Goal: Information Seeking & Learning: Learn about a topic

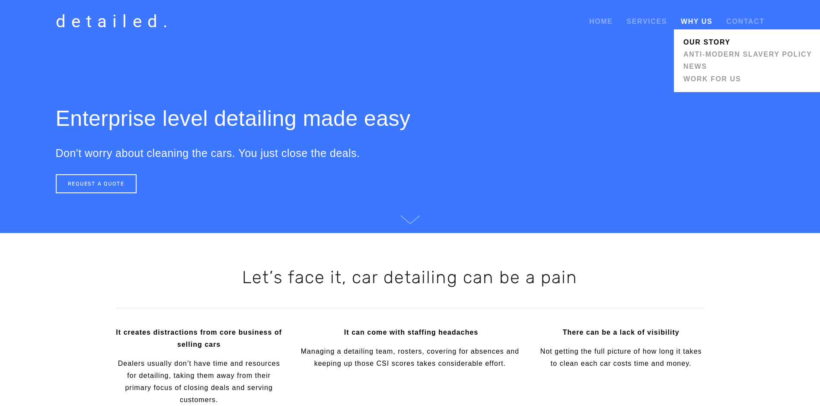
click at [703, 43] on link "Our Story" at bounding box center [747, 42] width 134 height 12
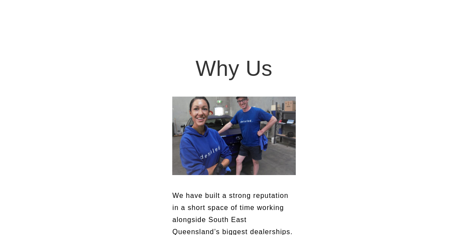
scroll to position [99, 0]
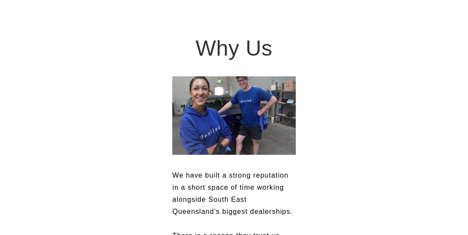
click at [253, 125] on img at bounding box center [233, 115] width 123 height 79
click at [248, 103] on img at bounding box center [233, 115] width 123 height 79
click at [251, 99] on img at bounding box center [233, 115] width 123 height 79
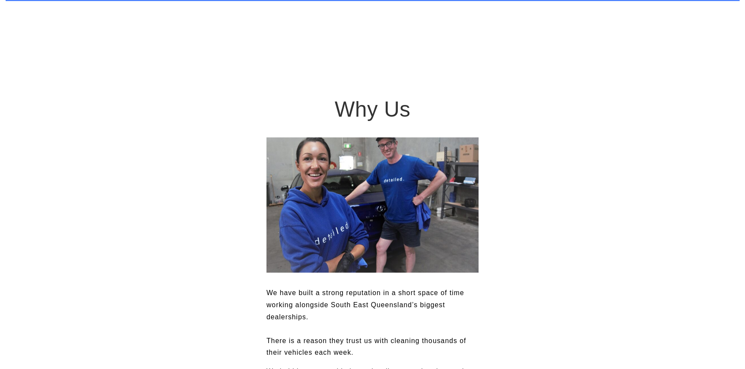
scroll to position [0, 0]
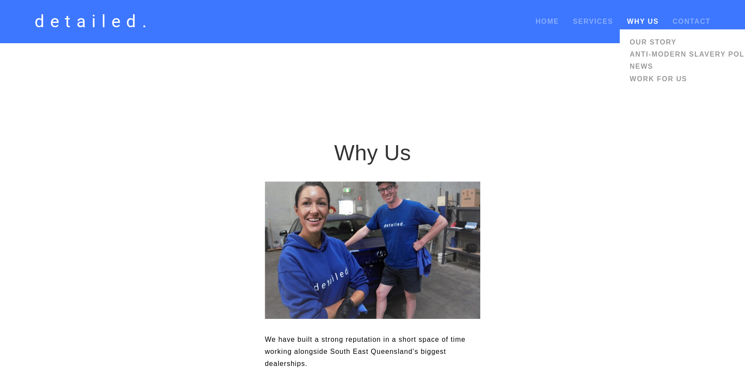
click at [644, 23] on link "Why Us" at bounding box center [643, 21] width 32 height 7
click at [642, 22] on link "Why Us" at bounding box center [643, 21] width 32 height 7
click at [630, 21] on link "Why Us" at bounding box center [643, 21] width 32 height 7
click at [647, 49] on link "Anti-modern Slavery Policy" at bounding box center [694, 54] width 134 height 12
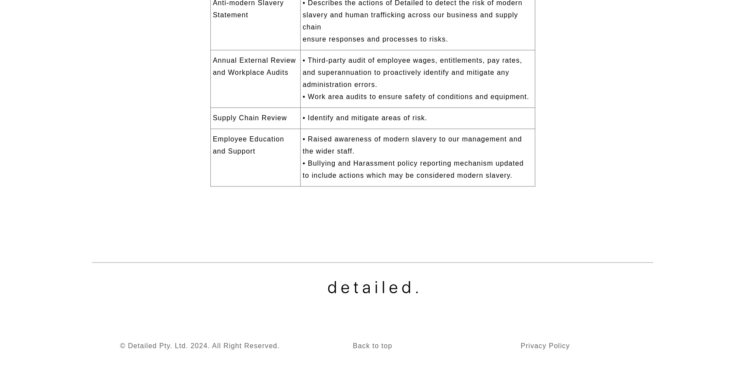
scroll to position [589, 0]
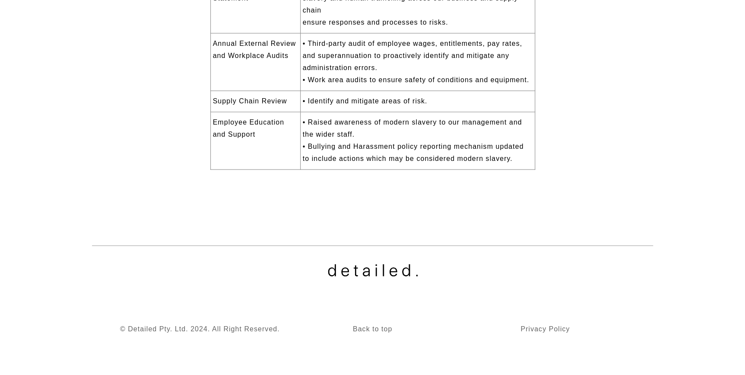
click at [359, 334] on p "Back to top" at bounding box center [372, 328] width 101 height 12
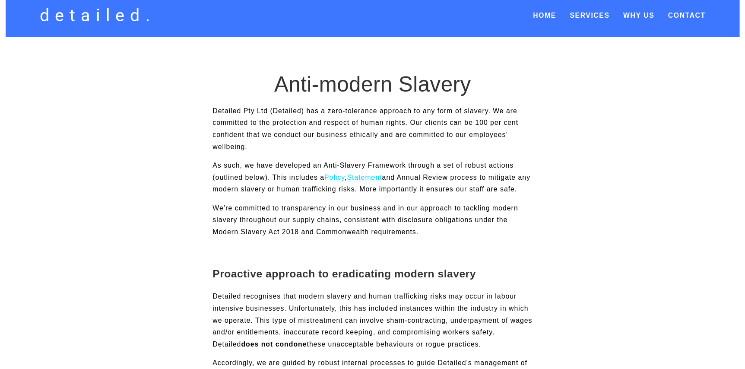
scroll to position [0, 0]
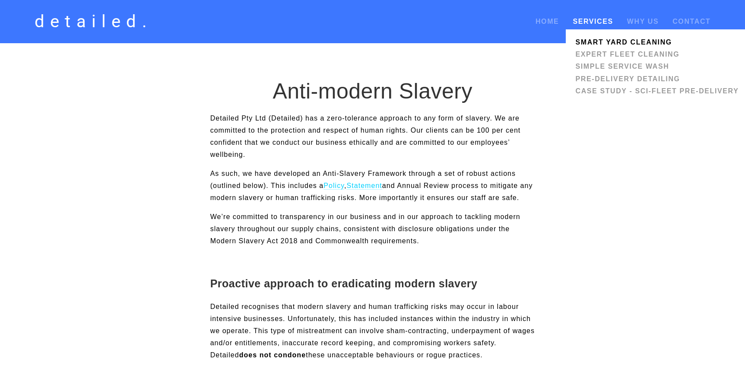
click at [598, 44] on link "Smart Yard Cleaning" at bounding box center [657, 42] width 168 height 12
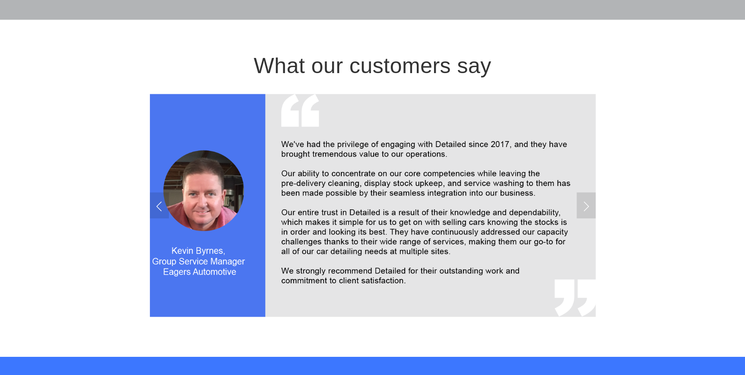
scroll to position [1296, 0]
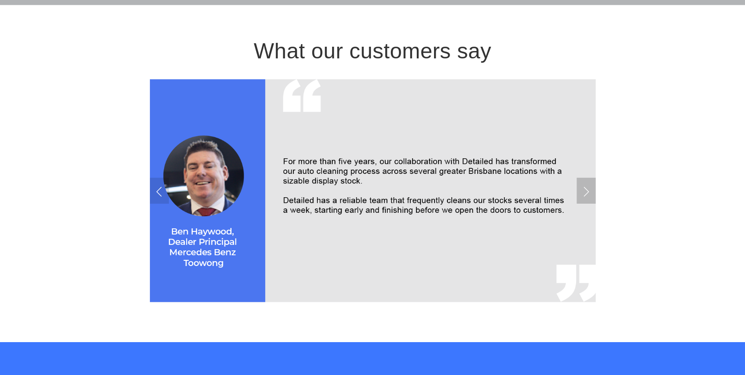
click at [582, 178] on link "Next Slide" at bounding box center [586, 191] width 19 height 26
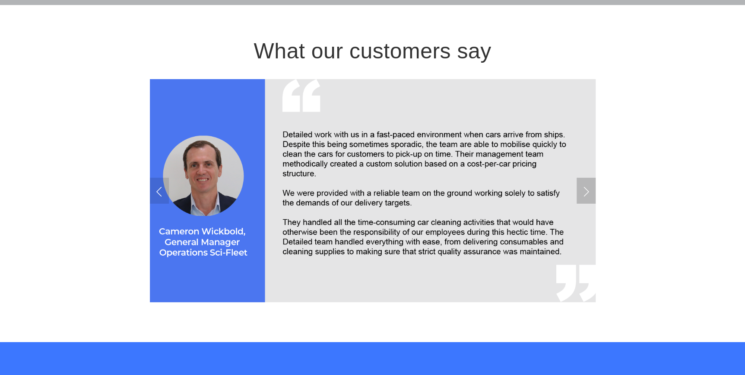
click at [582, 178] on link "Next Slide" at bounding box center [586, 191] width 19 height 26
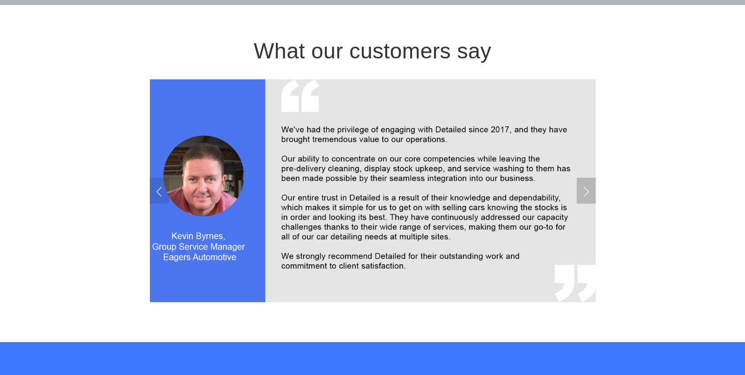
click at [582, 178] on link "Next Slide" at bounding box center [586, 191] width 19 height 26
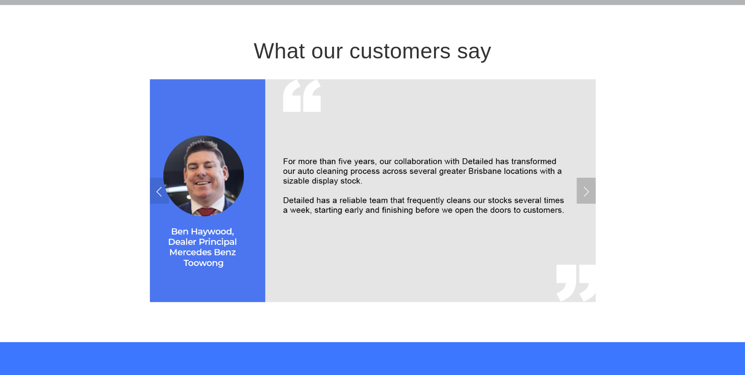
click at [582, 178] on link "Next Slide" at bounding box center [586, 191] width 19 height 26
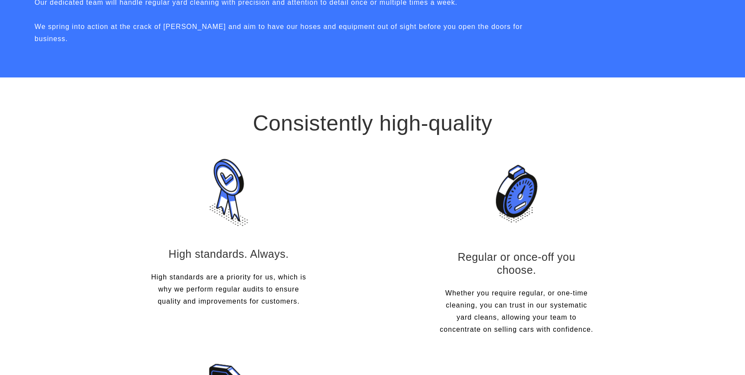
scroll to position [287, 0]
